Goal: Task Accomplishment & Management: Manage account settings

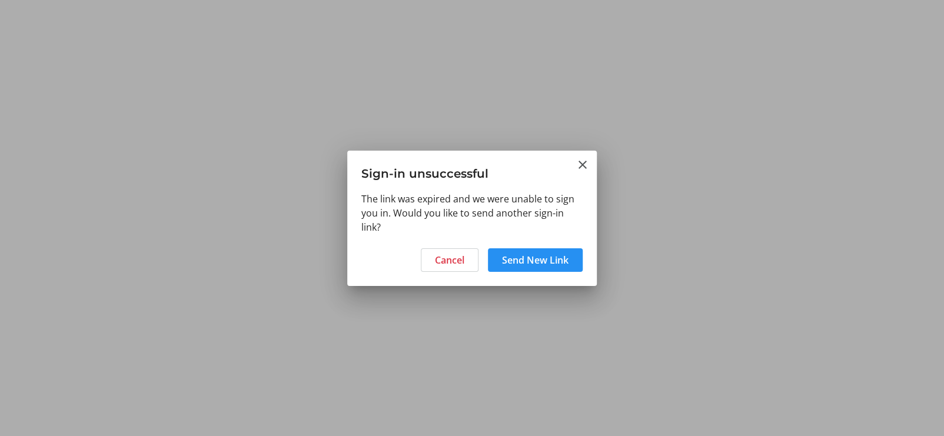
click at [502, 263] on span "Send New Link" at bounding box center [535, 260] width 66 height 14
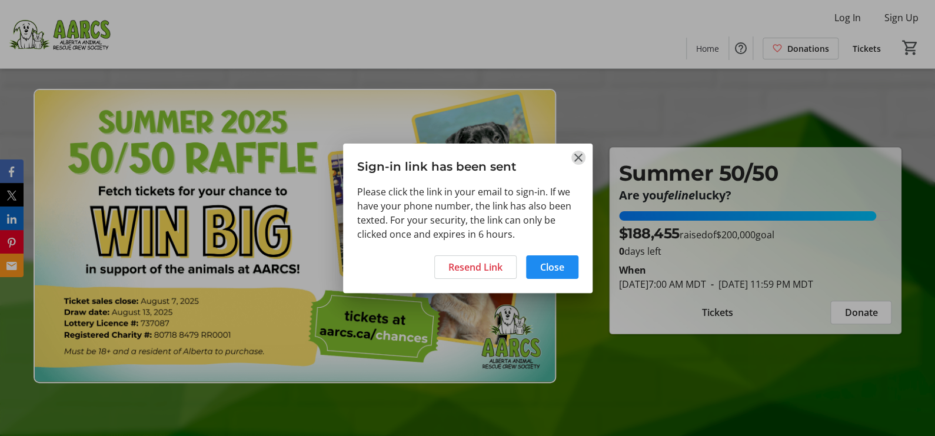
click at [576, 157] on mat-icon "Close" at bounding box center [578, 158] width 14 height 14
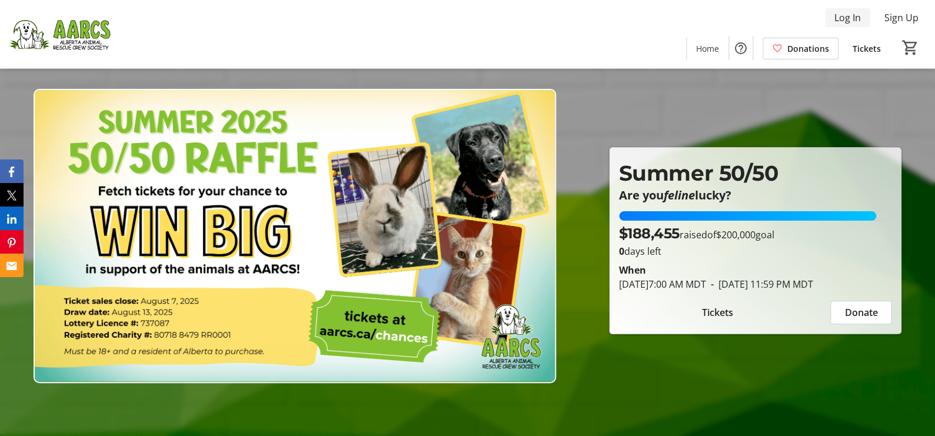
click at [847, 17] on span "Log In" at bounding box center [847, 18] width 26 height 14
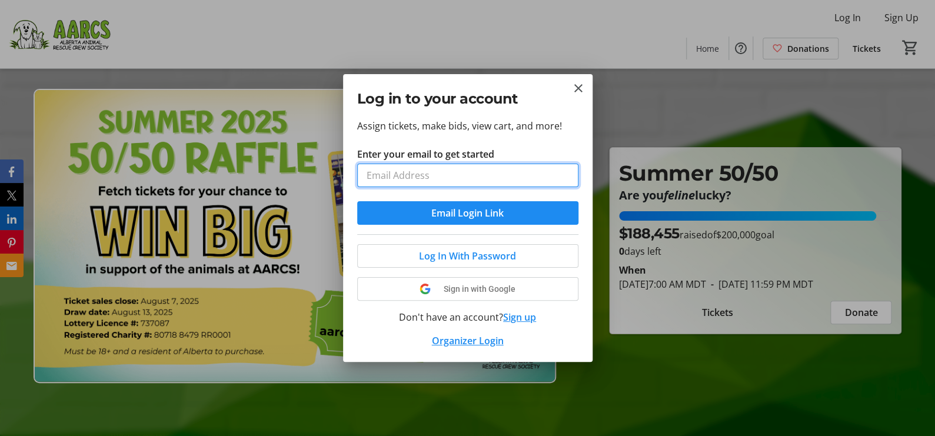
click at [523, 178] on input "Enter your email to get started" at bounding box center [467, 176] width 221 height 24
type input "[EMAIL_ADDRESS][PERSON_NAME][DOMAIN_NAME]"
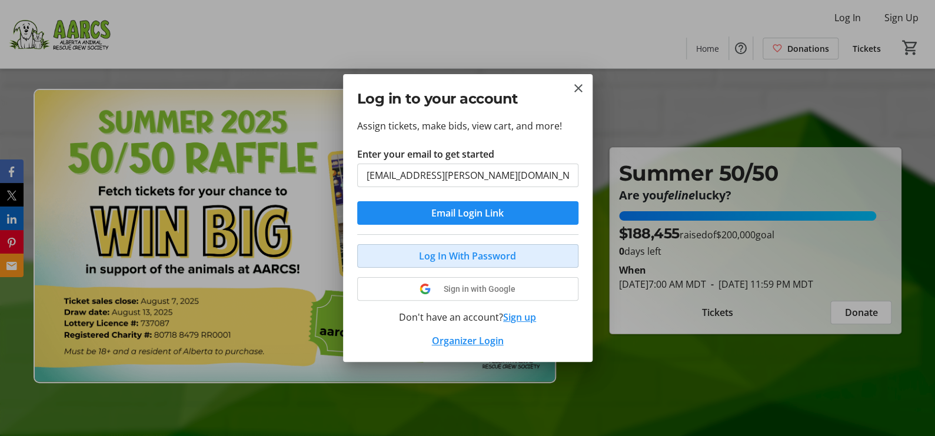
click at [488, 250] on span "Log In With Password" at bounding box center [467, 256] width 97 height 14
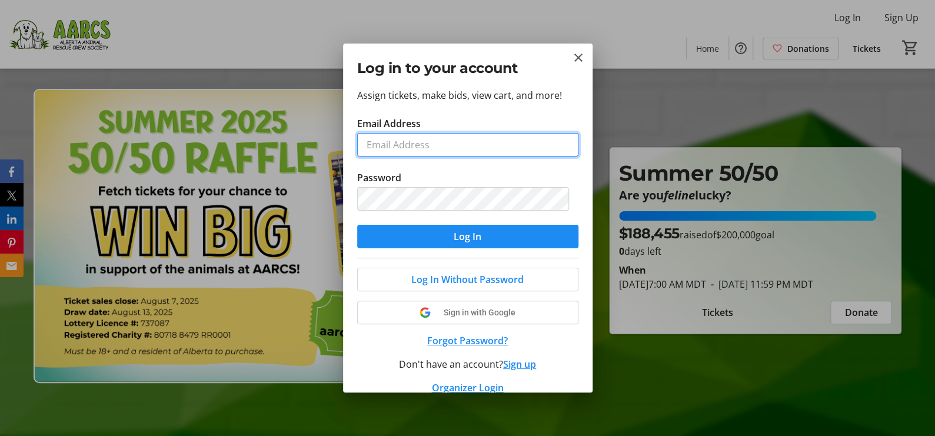
click at [435, 139] on input "Email Address" at bounding box center [467, 145] width 221 height 24
type input "[EMAIL_ADDRESS][PERSON_NAME][DOMAIN_NAME]"
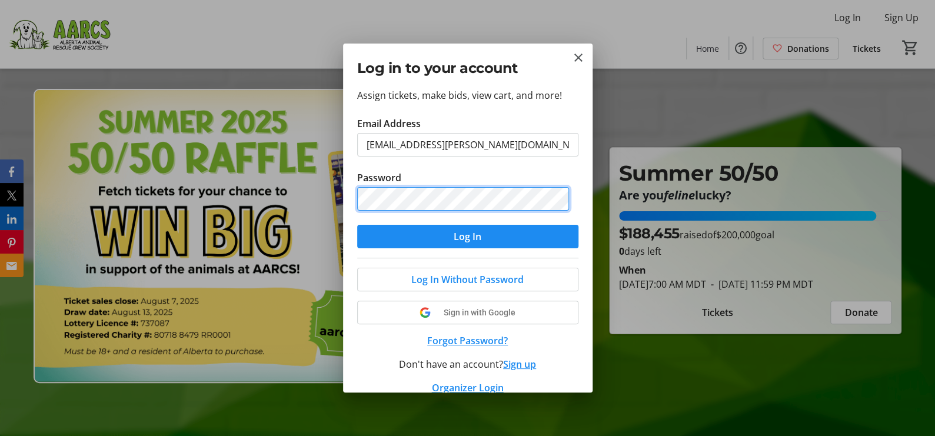
click at [357, 225] on button "Log In" at bounding box center [467, 237] width 221 height 24
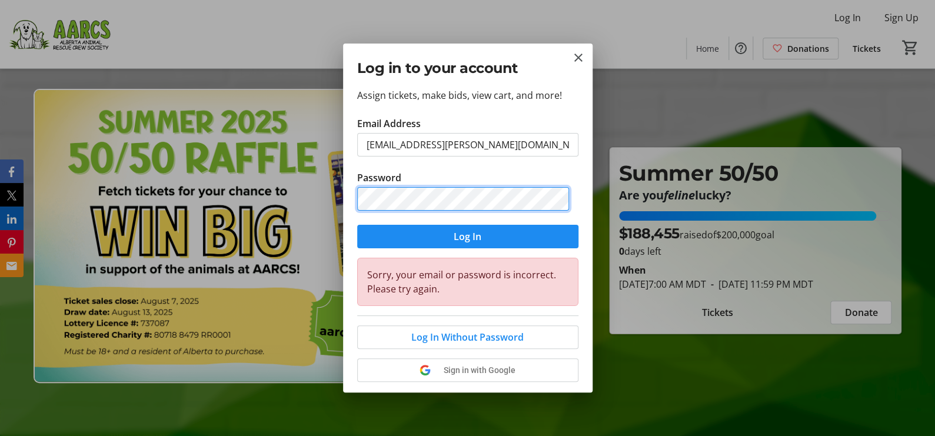
click at [357, 225] on button "Log In" at bounding box center [467, 237] width 221 height 24
click at [574, 56] on mat-icon "Close" at bounding box center [578, 58] width 14 height 14
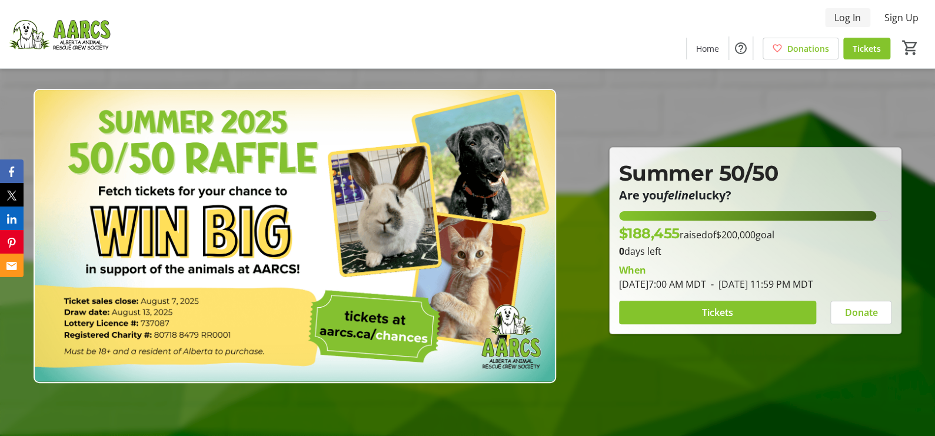
click at [844, 25] on span at bounding box center [847, 18] width 45 height 28
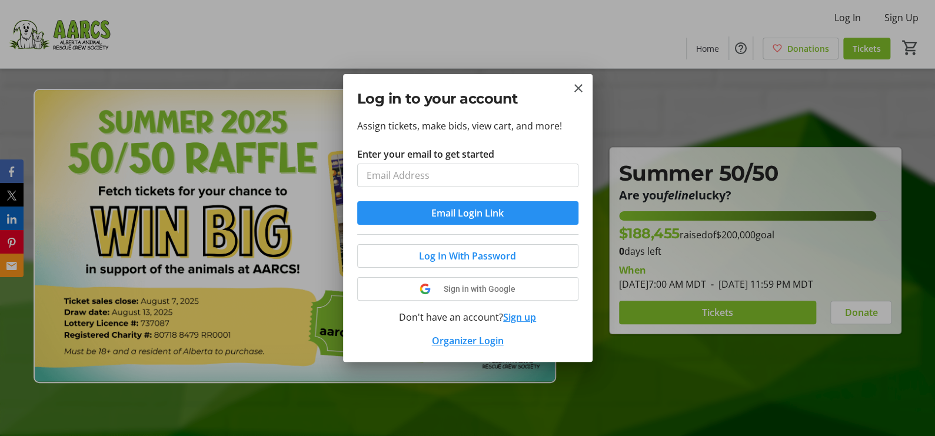
click at [473, 215] on span "Email Login Link" at bounding box center [467, 213] width 72 height 14
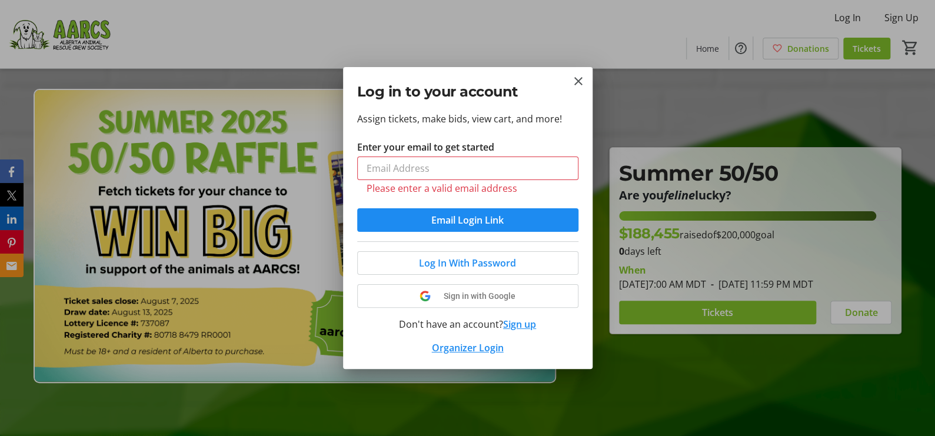
click at [459, 148] on label "Enter your email to get started" at bounding box center [425, 147] width 137 height 14
click at [459, 156] on input "Enter your email to get started" at bounding box center [467, 168] width 221 height 24
click at [458, 161] on input "Enter your email to get started" at bounding box center [467, 168] width 221 height 24
type input "[EMAIL_ADDRESS][PERSON_NAME][DOMAIN_NAME]"
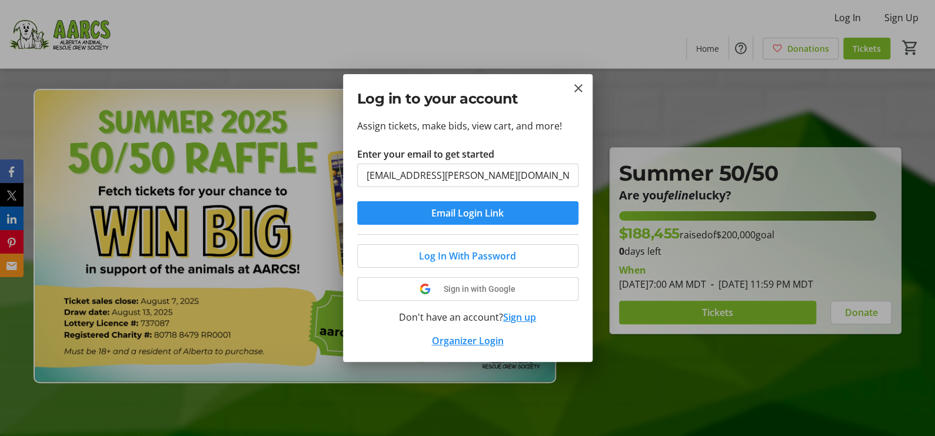
click at [463, 217] on span "Email Login Link" at bounding box center [467, 213] width 72 height 14
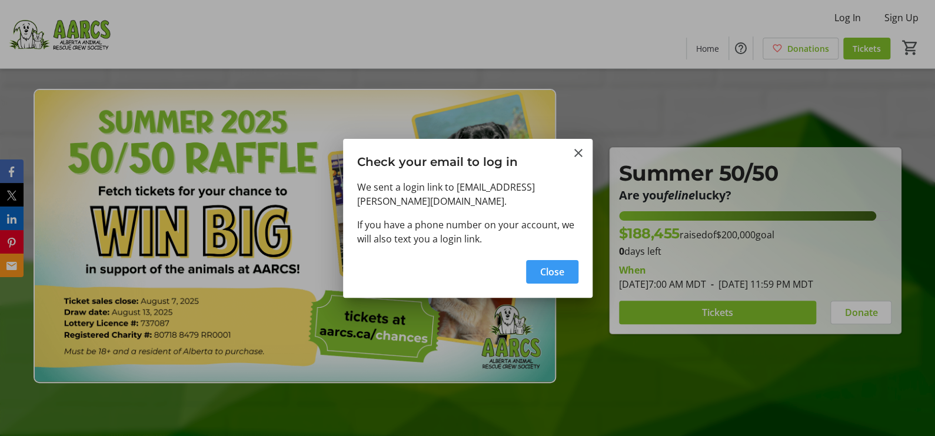
click at [547, 272] on span "button" at bounding box center [552, 272] width 52 height 28
